Goal: Task Accomplishment & Management: Complete application form

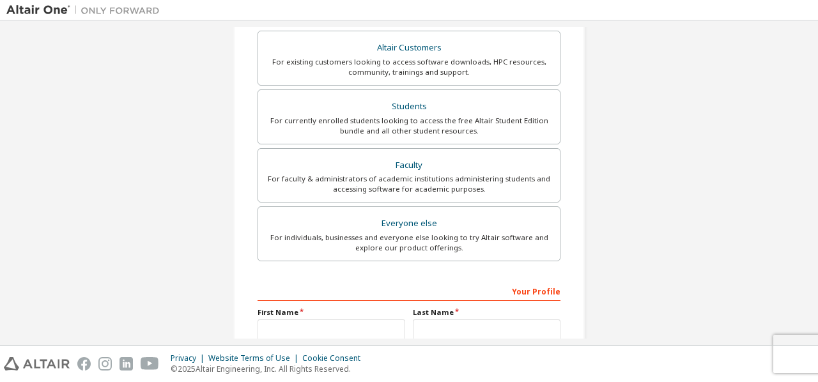
scroll to position [231, 0]
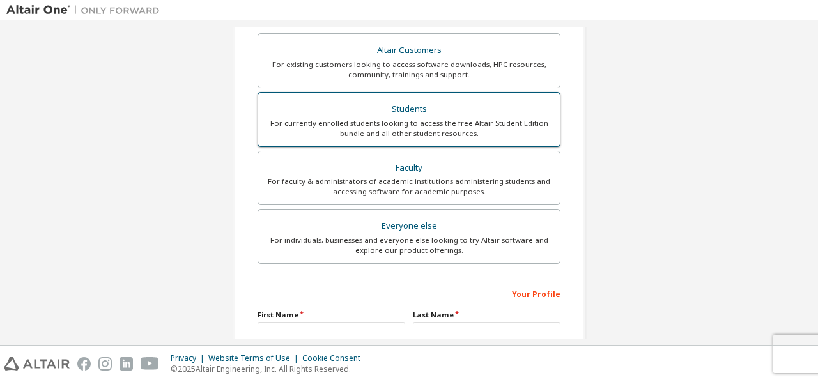
click at [396, 126] on div "For currently enrolled students looking to access the free Altair Student Editi…" at bounding box center [409, 128] width 286 height 20
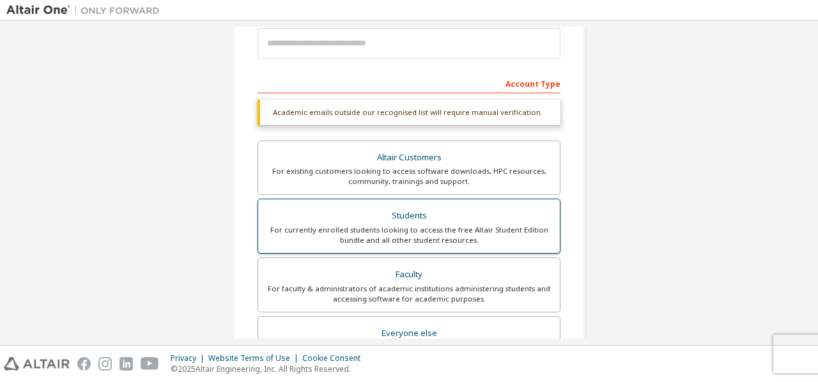
scroll to position [20, 0]
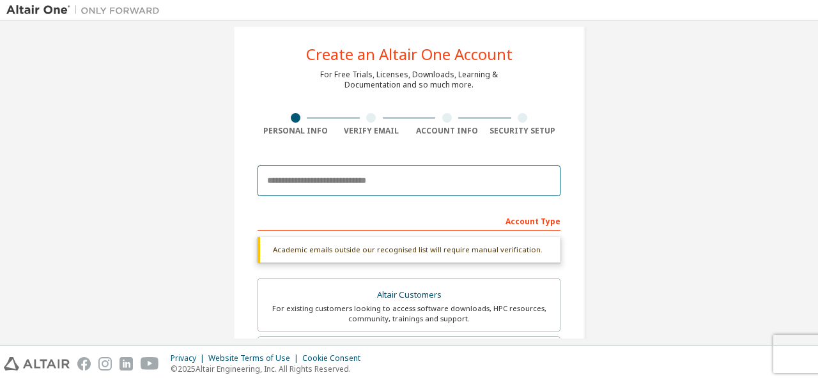
click at [346, 184] on input "email" at bounding box center [409, 181] width 303 height 31
type input "**********"
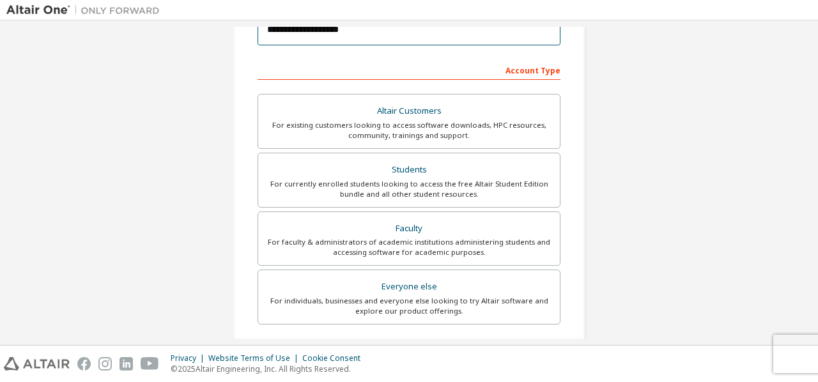
scroll to position [217, 0]
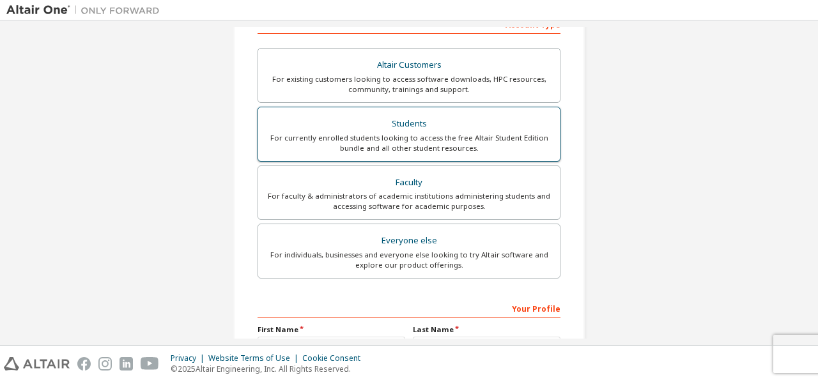
click at [464, 126] on div "Students" at bounding box center [409, 124] width 286 height 18
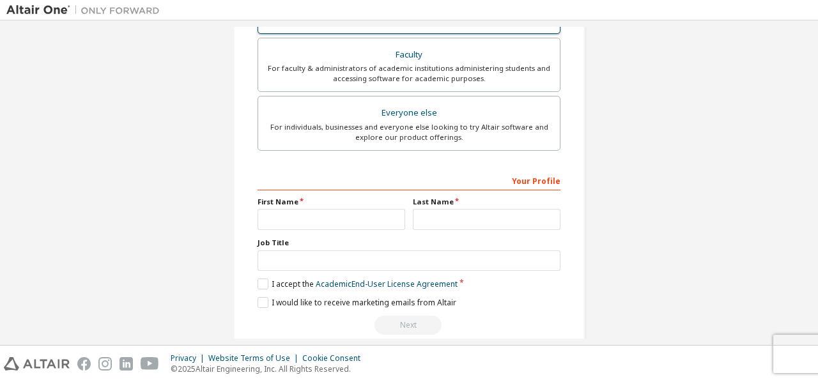
scroll to position [362, 0]
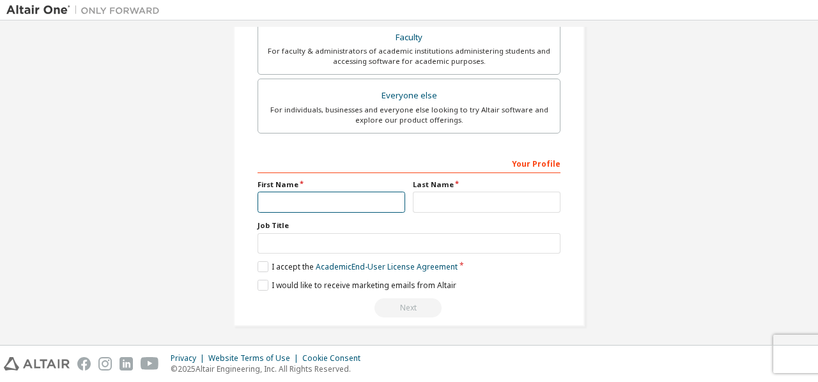
click at [391, 204] on input "text" at bounding box center [332, 202] width 148 height 21
type input "***"
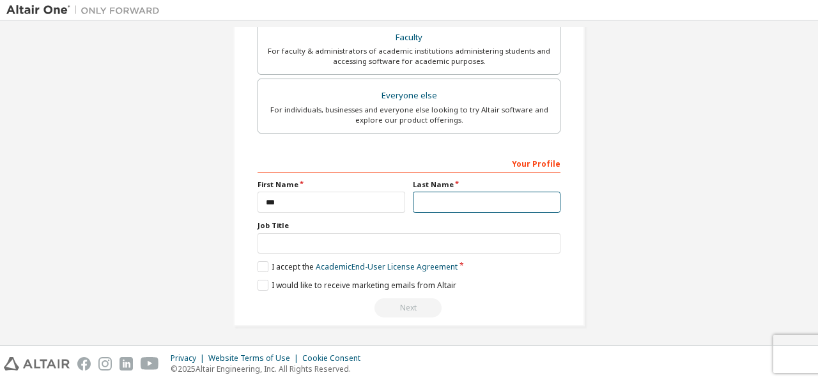
click at [473, 192] on input "text" at bounding box center [487, 202] width 148 height 21
type input "***"
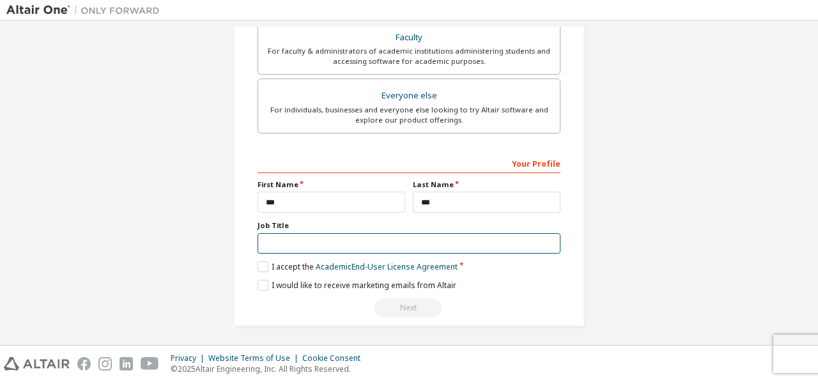
click at [402, 244] on input "text" at bounding box center [409, 243] width 303 height 21
type input "*******"
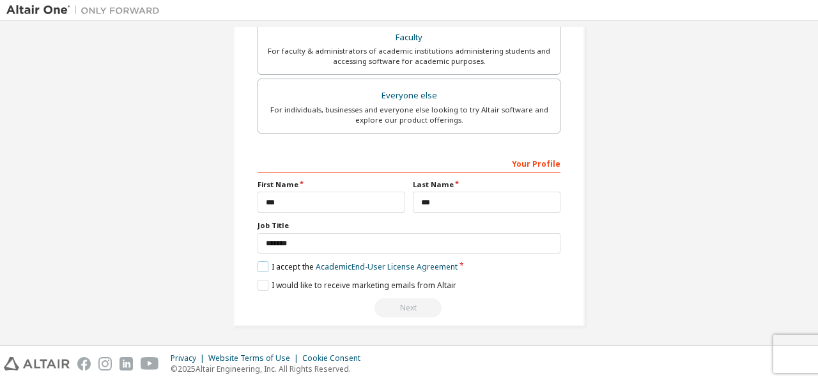
click at [264, 267] on label "I accept the Academic End-User License Agreement" at bounding box center [358, 266] width 200 height 11
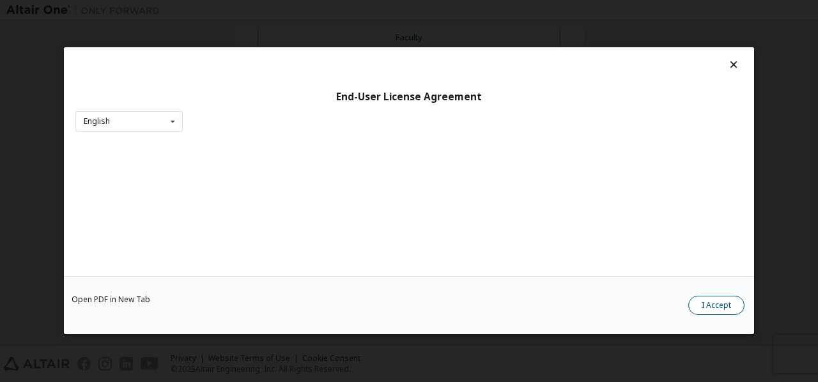
click at [704, 308] on button "I Accept" at bounding box center [716, 306] width 56 height 19
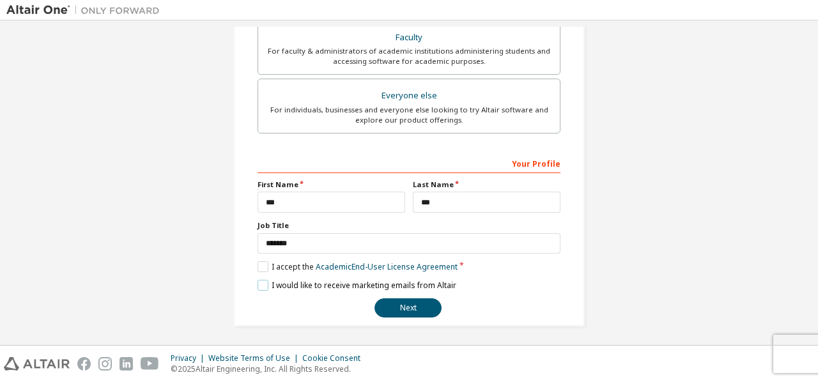
click at [258, 282] on label "I would like to receive marketing emails from Altair" at bounding box center [357, 285] width 199 height 11
click at [401, 315] on div "**********" at bounding box center [409, 3] width 352 height 646
click at [401, 308] on button "Next" at bounding box center [408, 307] width 67 height 19
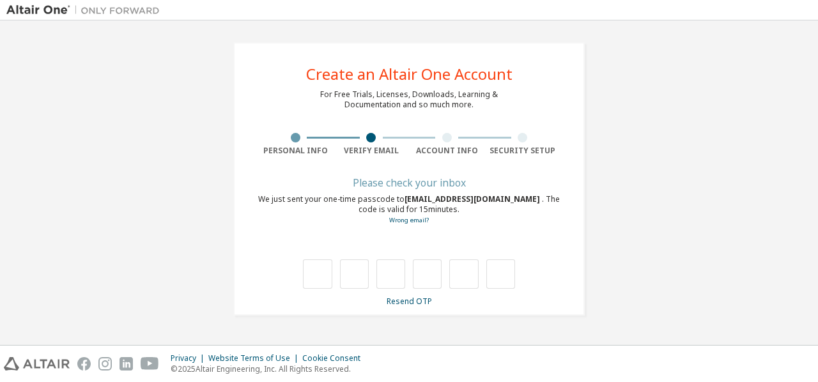
scroll to position [0, 0]
type input "*"
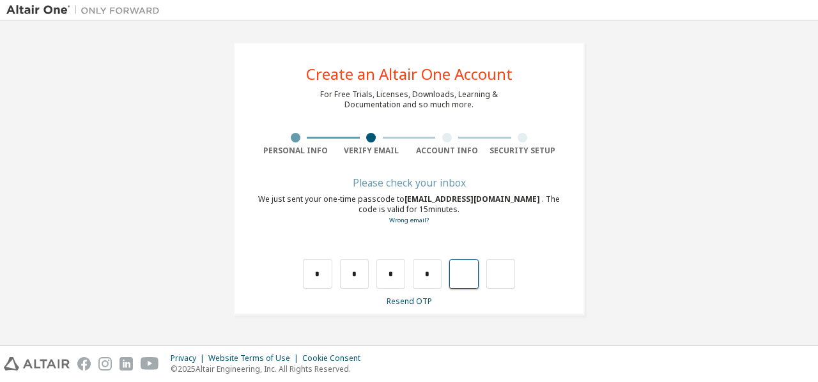
type input "*"
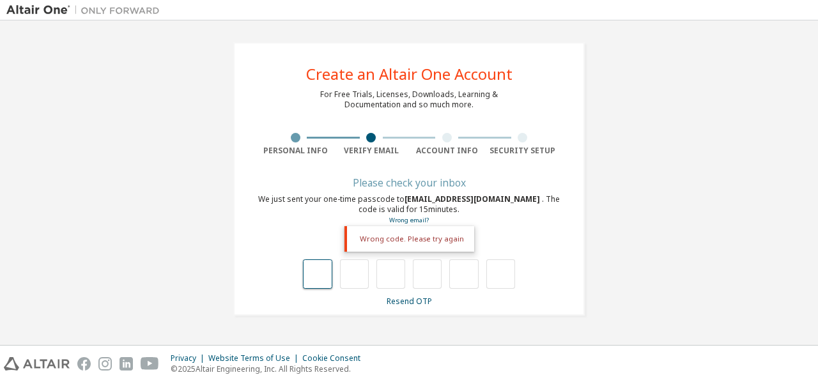
click at [323, 271] on input "text" at bounding box center [317, 273] width 29 height 29
type input "*"
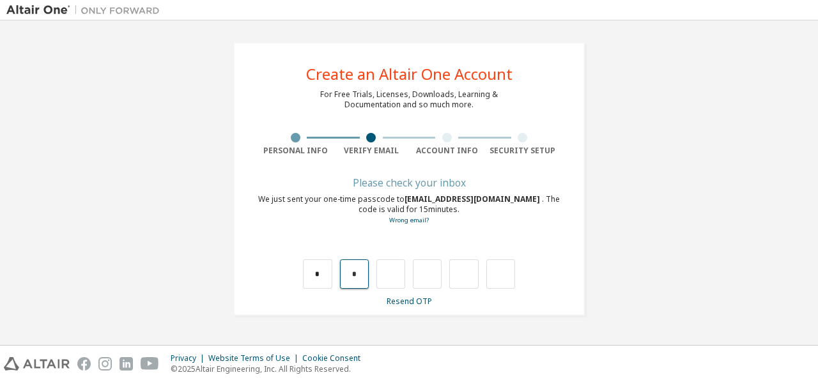
click at [354, 272] on input "*" at bounding box center [354, 273] width 29 height 29
click at [362, 275] on input "*" at bounding box center [354, 273] width 29 height 29
type input "*"
click at [362, 275] on input "*" at bounding box center [354, 273] width 29 height 29
type input "*"
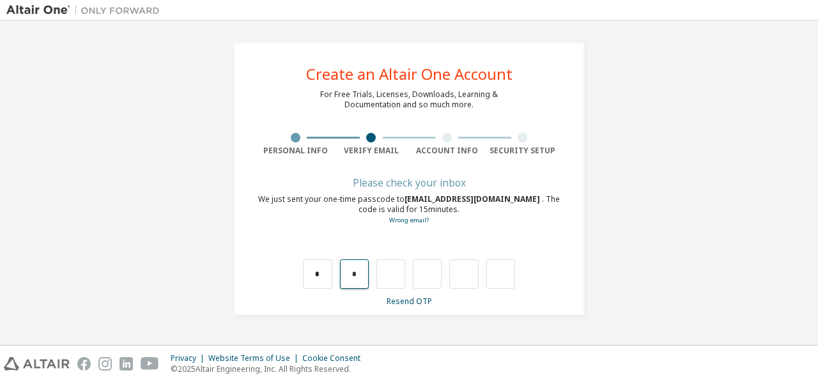
click at [362, 275] on input "*" at bounding box center [354, 273] width 29 height 29
type input "*"
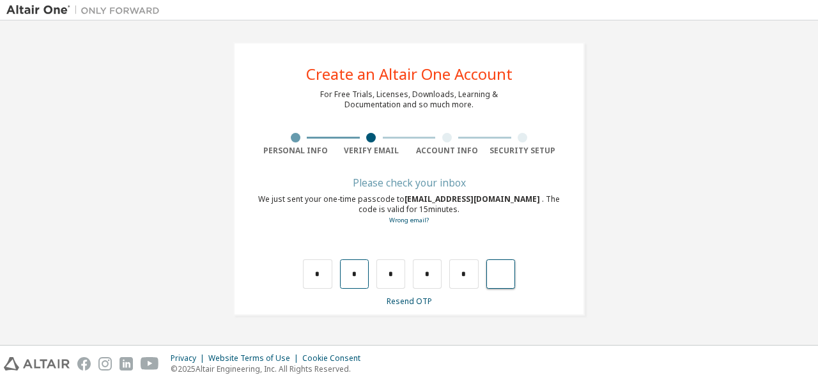
type input "*"
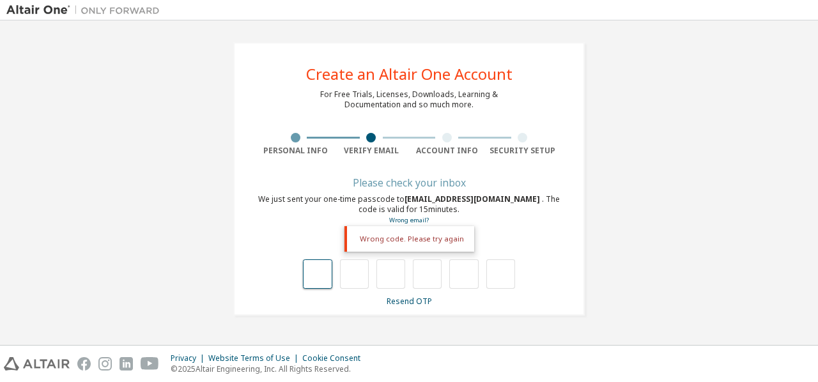
click at [323, 278] on input "text" at bounding box center [317, 273] width 29 height 29
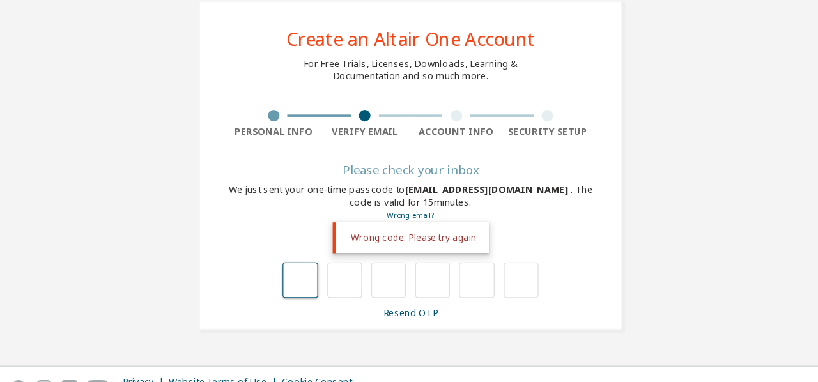
click at [316, 272] on input "text" at bounding box center [317, 273] width 29 height 29
type input "*"
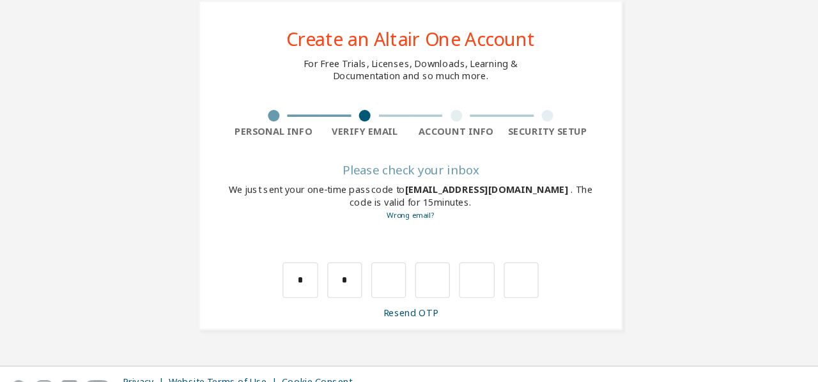
click at [746, 186] on div "**********" at bounding box center [408, 179] width 805 height 304
click at [346, 249] on div "* *" at bounding box center [409, 261] width 303 height 56
click at [367, 269] on input "*" at bounding box center [354, 273] width 29 height 29
type input "*"
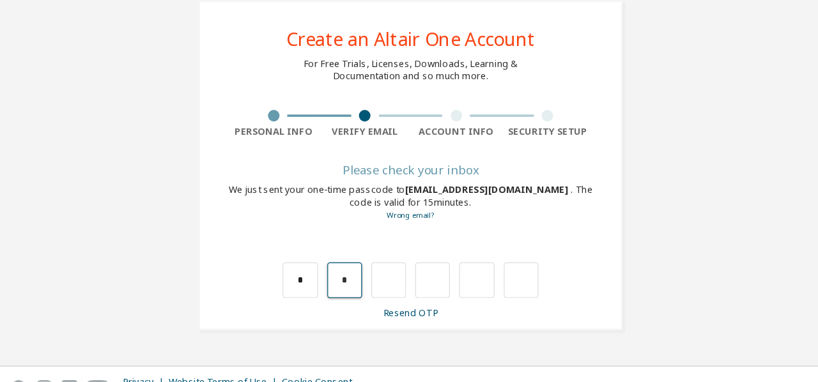
click at [352, 274] on input "*" at bounding box center [354, 273] width 29 height 29
type input "*"
click at [355, 264] on input "*" at bounding box center [354, 273] width 29 height 29
type input "*"
click at [358, 270] on input "*" at bounding box center [354, 273] width 29 height 29
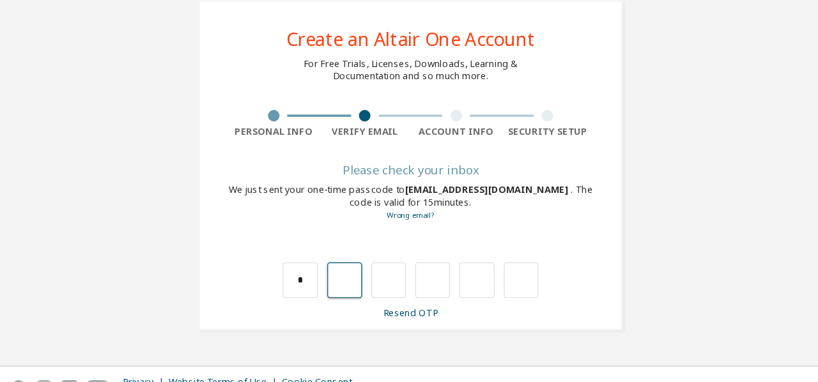
type input "*"
click at [358, 275] on input "*" at bounding box center [354, 273] width 29 height 29
click at [391, 277] on input "*" at bounding box center [390, 273] width 29 height 29
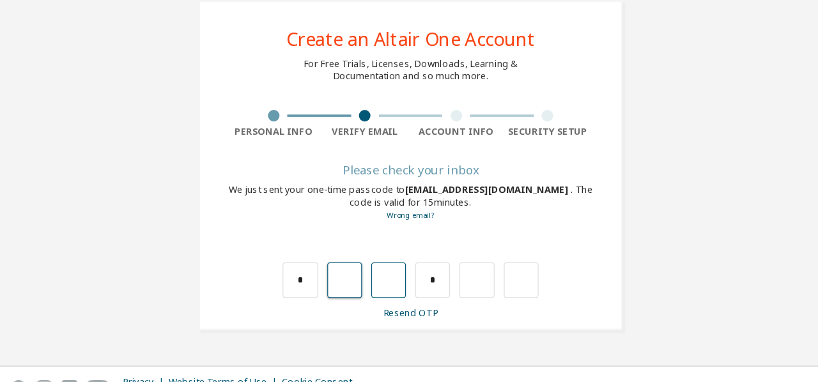
type input "*"
click at [357, 276] on input "*" at bounding box center [354, 273] width 29 height 29
type input "*"
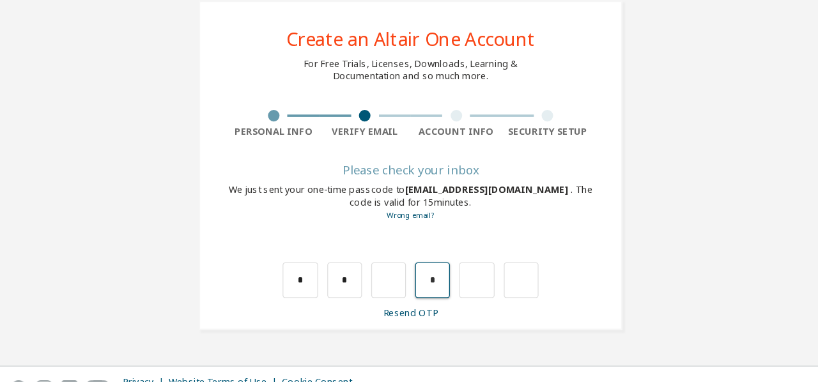
click at [437, 286] on input "*" at bounding box center [427, 273] width 29 height 29
click at [348, 287] on input "*" at bounding box center [354, 273] width 29 height 29
click at [357, 275] on input "*" at bounding box center [354, 273] width 29 height 29
click at [357, 274] on input "*" at bounding box center [354, 273] width 29 height 29
click at [343, 279] on input "text" at bounding box center [354, 273] width 29 height 29
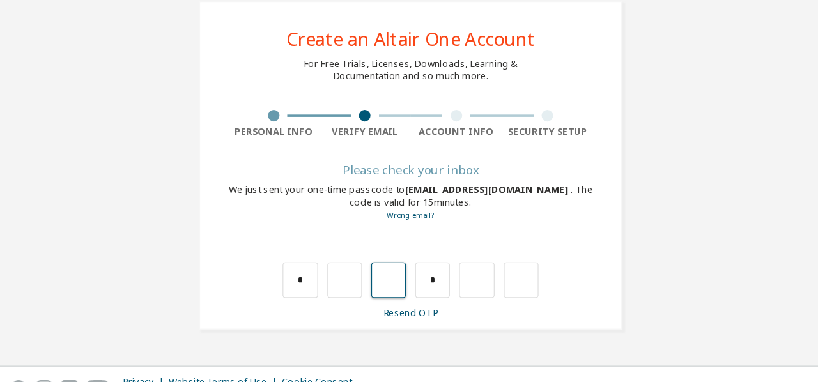
type input "*"
paste input "text"
type input "*"
click at [423, 270] on input "text" at bounding box center [427, 273] width 29 height 29
type input "*"
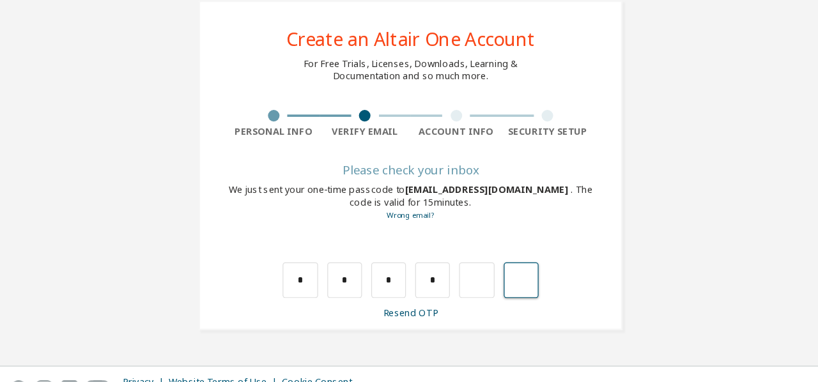
type input "*"
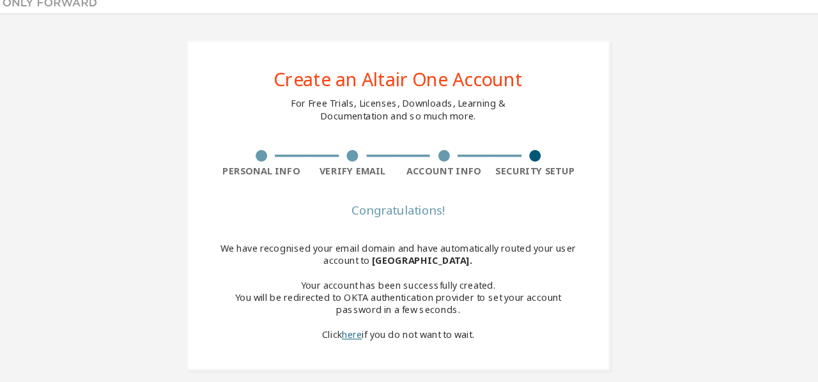
click at [371, 288] on link "here" at bounding box center [370, 286] width 17 height 11
